Goal: Task Accomplishment & Management: Manage account settings

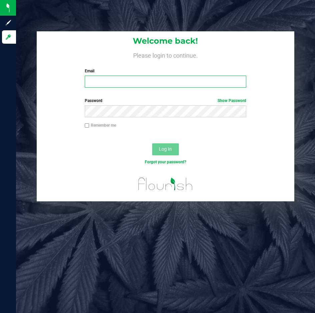
type input "[PERSON_NAME][EMAIL_ADDRESS][DOMAIN_NAME]"
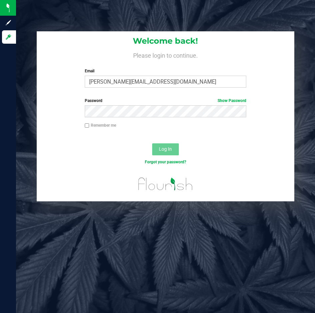
click at [170, 144] on button "Log In" at bounding box center [165, 149] width 27 height 12
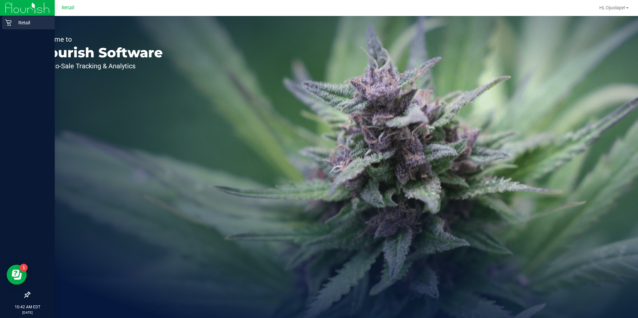
drag, startPoint x: 16, startPoint y: 24, endPoint x: 12, endPoint y: 24, distance: 4.3
click at [12, 24] on div "Retail 10:42 AM EDT [DATE] 09/29 Retail Hi, Ojuolape! Welcome to Flourish Softw…" at bounding box center [319, 159] width 638 height 318
drag, startPoint x: 12, startPoint y: 24, endPoint x: 7, endPoint y: 23, distance: 5.0
click at [7, 23] on icon at bounding box center [8, 22] width 7 height 7
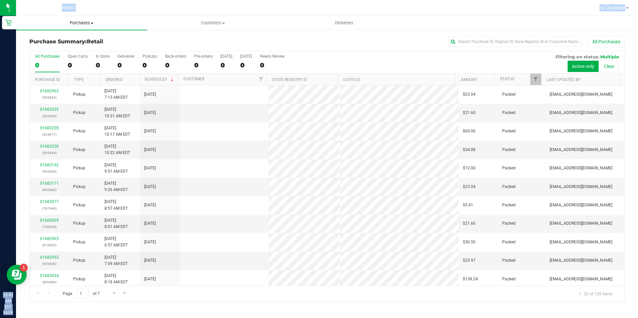
click at [79, 24] on span "Purchases" at bounding box center [81, 23] width 131 height 6
click at [107, 14] on nav "Retail Hi, Ojuolape!" at bounding box center [327, 8] width 622 height 16
click at [86, 21] on span "Purchases" at bounding box center [81, 23] width 131 height 6
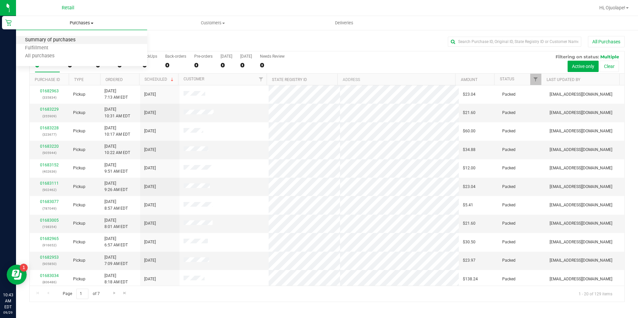
click at [83, 39] on span "Summary of purchases" at bounding box center [50, 40] width 68 height 6
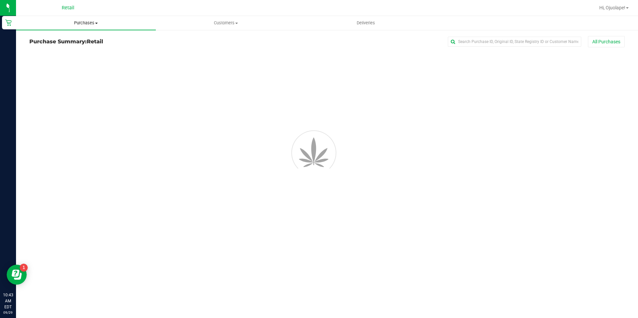
click at [89, 23] on span "Purchases" at bounding box center [86, 23] width 140 height 6
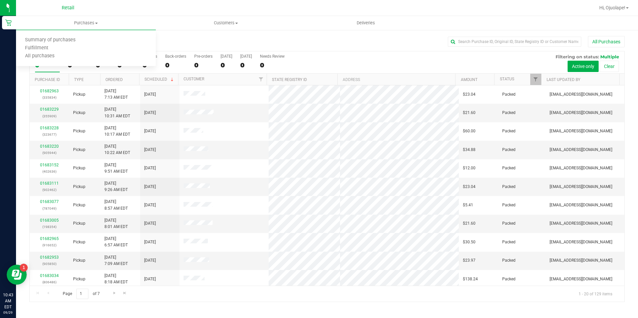
click at [162, 30] on div "Purchase Summary: Retail All Purchases All Purchases 0 Open Carts 0 In Store 0 …" at bounding box center [327, 168] width 622 height 279
click at [314, 41] on input "text" at bounding box center [514, 42] width 133 height 10
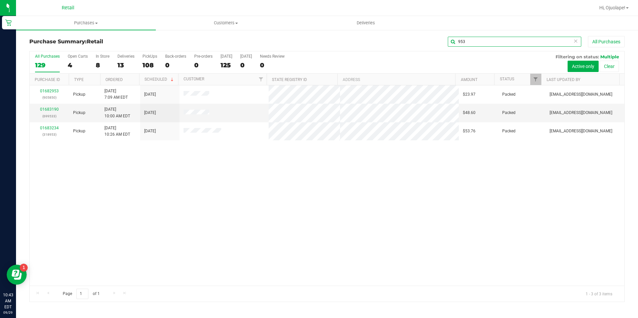
type input "953"
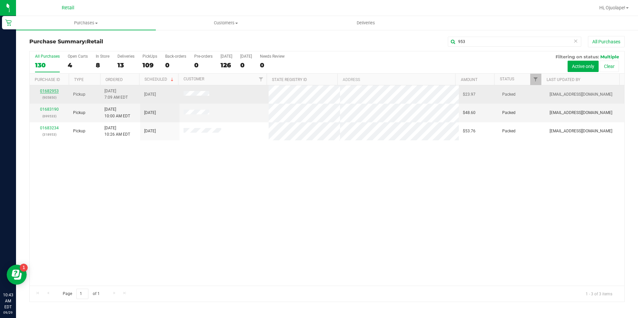
click at [52, 90] on link "01682953" at bounding box center [49, 91] width 19 height 5
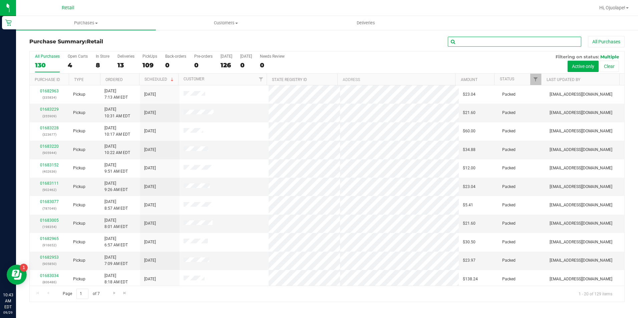
click at [314, 46] on input "text" at bounding box center [514, 42] width 133 height 10
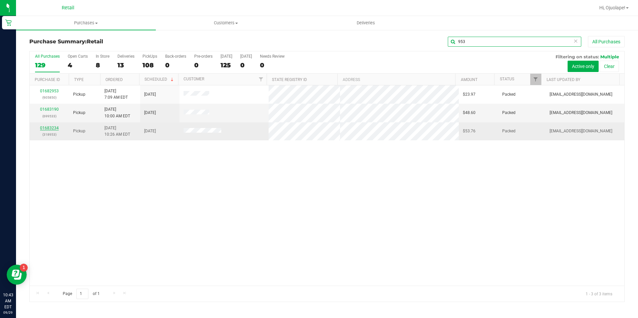
type input "953"
click at [47, 128] on link "01683234" at bounding box center [49, 128] width 19 height 5
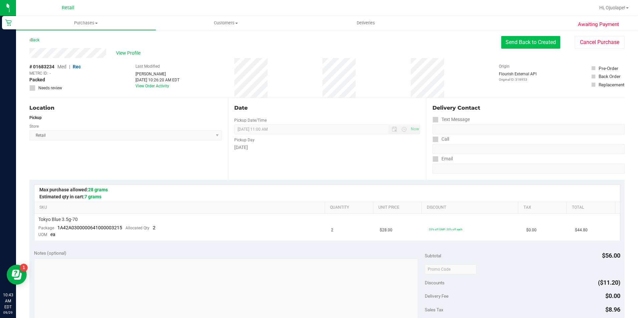
click at [314, 42] on button "Send Back to Created" at bounding box center [530, 42] width 59 height 13
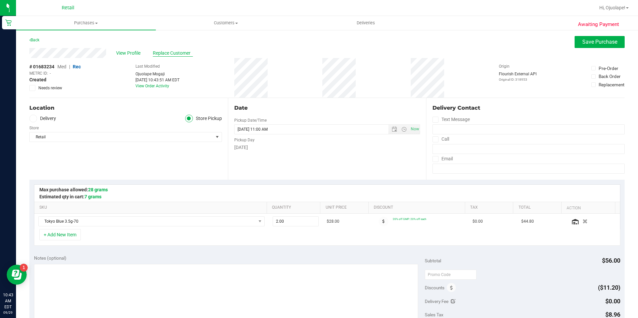
click at [167, 54] on span "Replace Customer" at bounding box center [173, 53] width 40 height 7
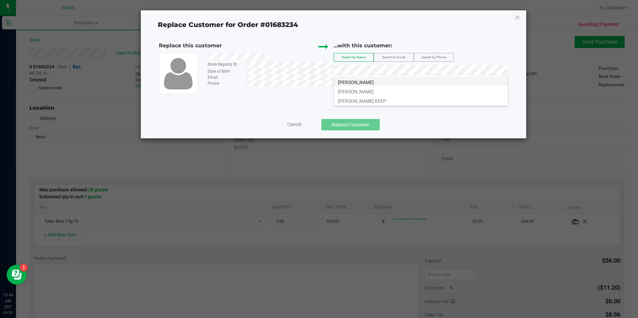
click at [314, 81] on li "[PERSON_NAME]" at bounding box center [421, 81] width 174 height 9
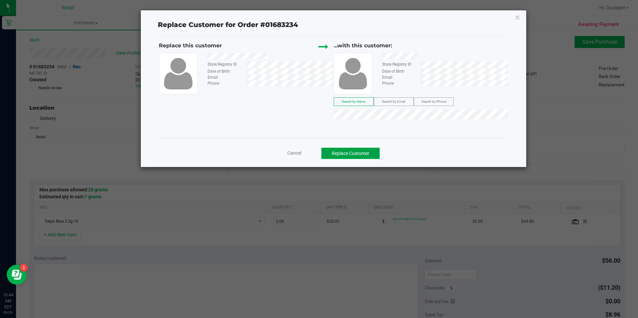
click at [314, 156] on button "Replace Customer" at bounding box center [350, 153] width 58 height 11
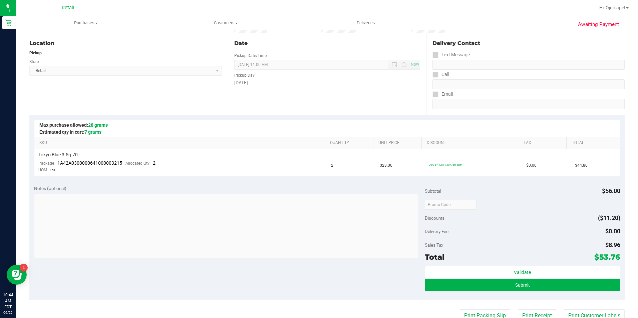
scroll to position [200, 0]
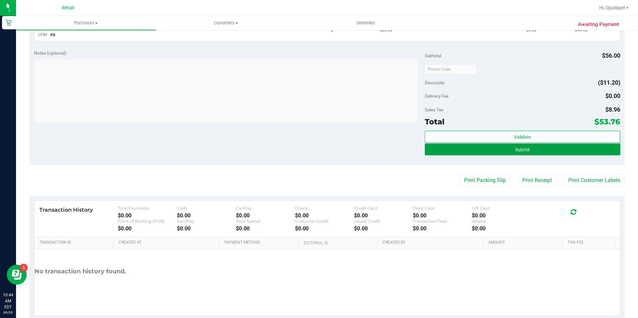
click at [314, 147] on button "Submit" at bounding box center [522, 149] width 195 height 12
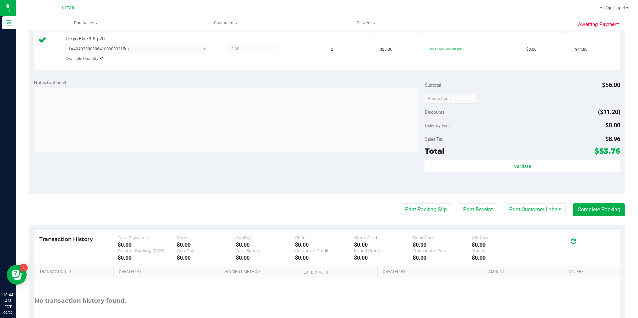
scroll to position [92, 0]
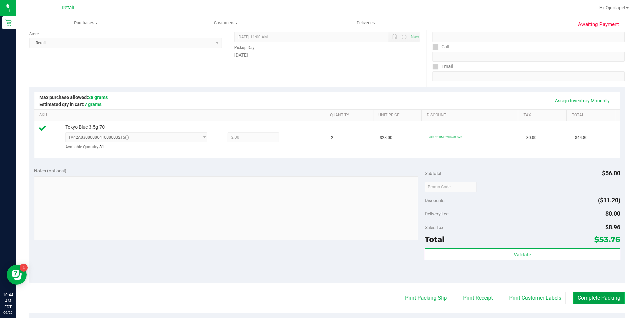
click at [314, 294] on button "Complete Packing" at bounding box center [598, 298] width 51 height 13
